Goal: Obtain resource: Obtain resource

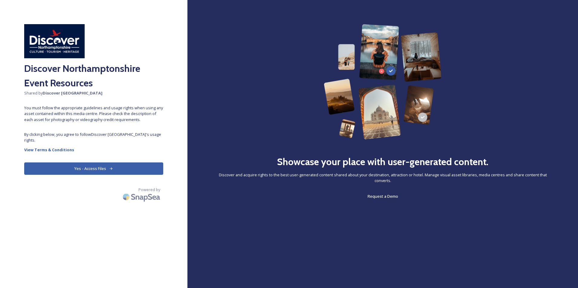
click at [115, 165] on button "Yes - Access Files" at bounding box center [93, 169] width 139 height 12
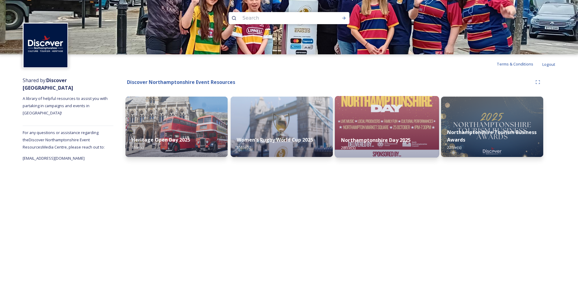
click at [367, 115] on img at bounding box center [387, 127] width 104 height 62
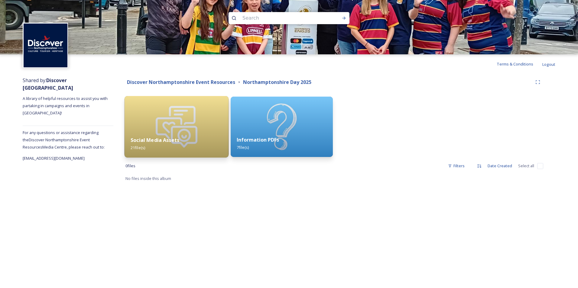
click at [176, 125] on img at bounding box center [176, 127] width 104 height 62
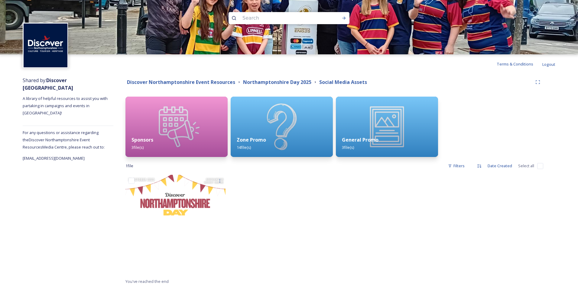
click at [343, 223] on div at bounding box center [386, 226] width 104 height 103
click at [206, 143] on div "Sponsors 3 file(s)" at bounding box center [175, 143] width 103 height 27
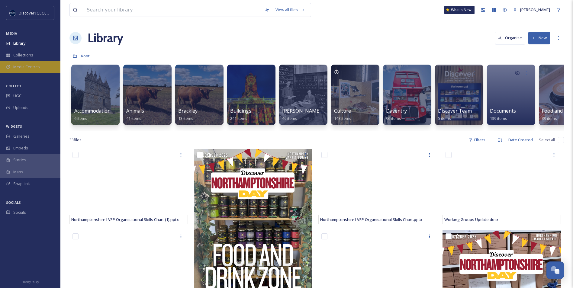
click at [30, 68] on span "Media Centres" at bounding box center [26, 67] width 27 height 6
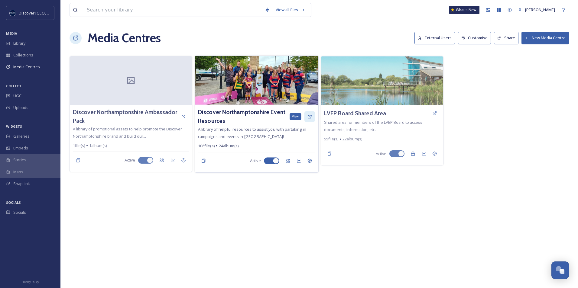
click at [309, 117] on icon at bounding box center [310, 117] width 4 height 4
click at [310, 114] on icon at bounding box center [309, 116] width 5 height 5
